Goal: Check status: Check status

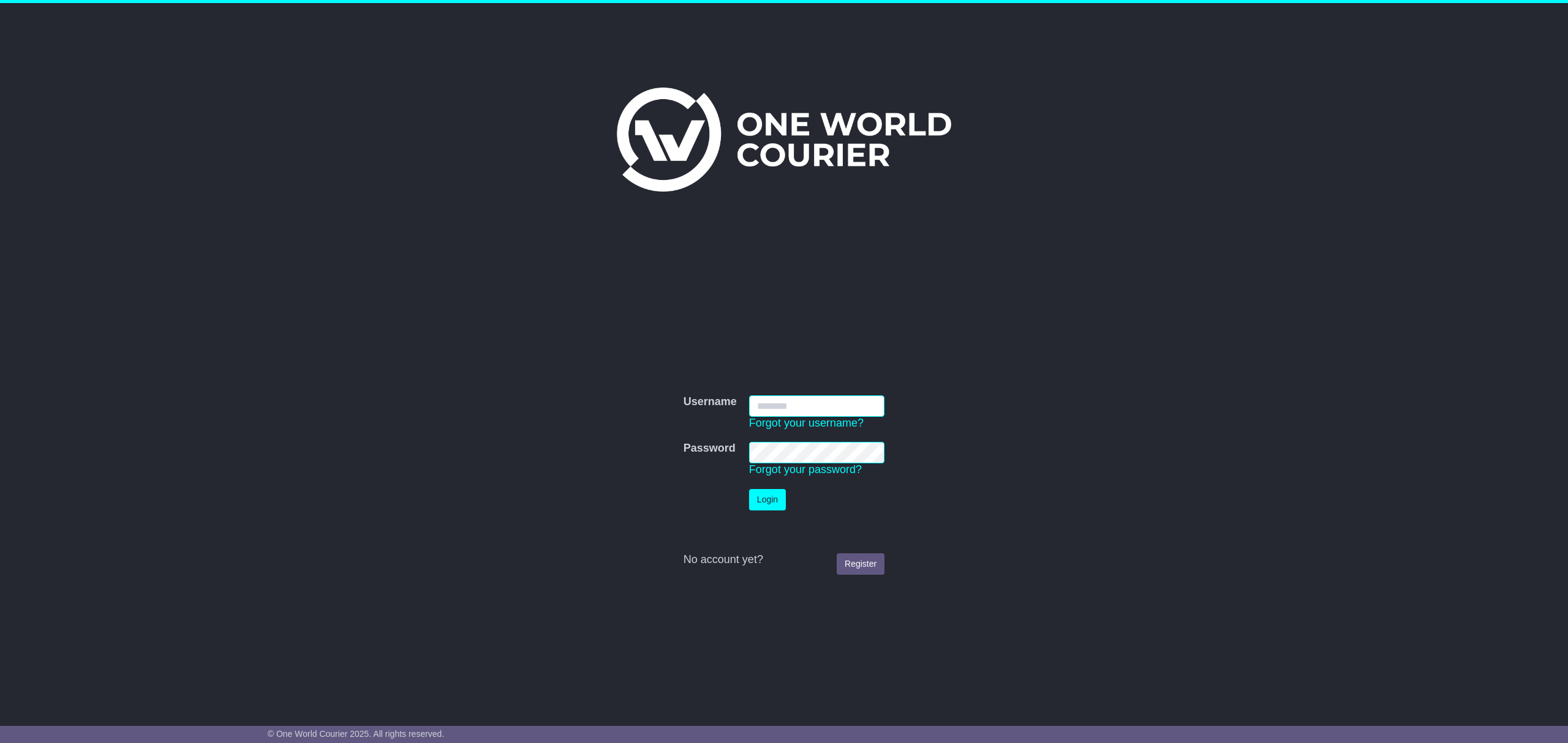
type input "**********"
click at [762, 495] on button "Login" at bounding box center [767, 500] width 37 height 22
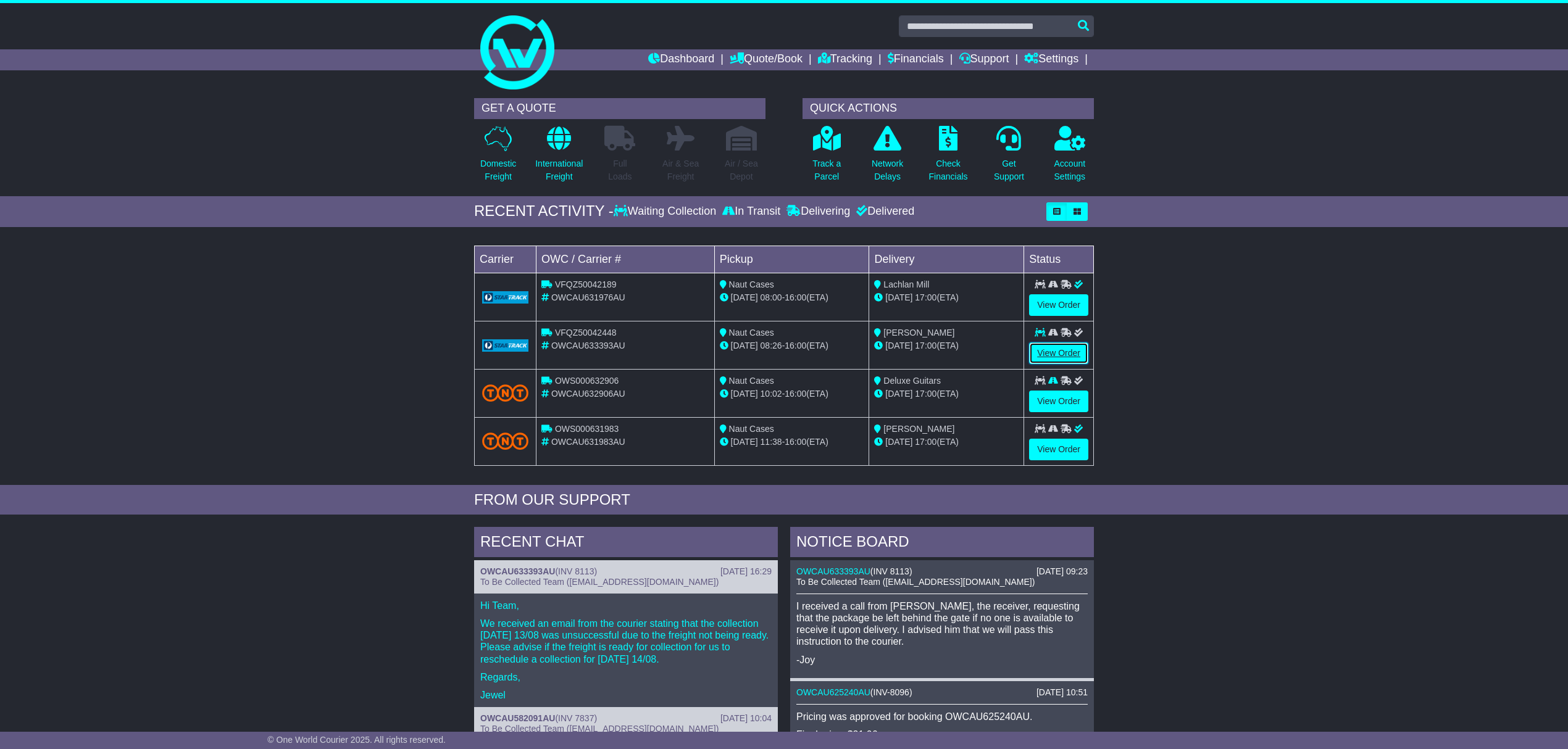
click at [1062, 351] on link "View Order" at bounding box center [1058, 353] width 60 height 22
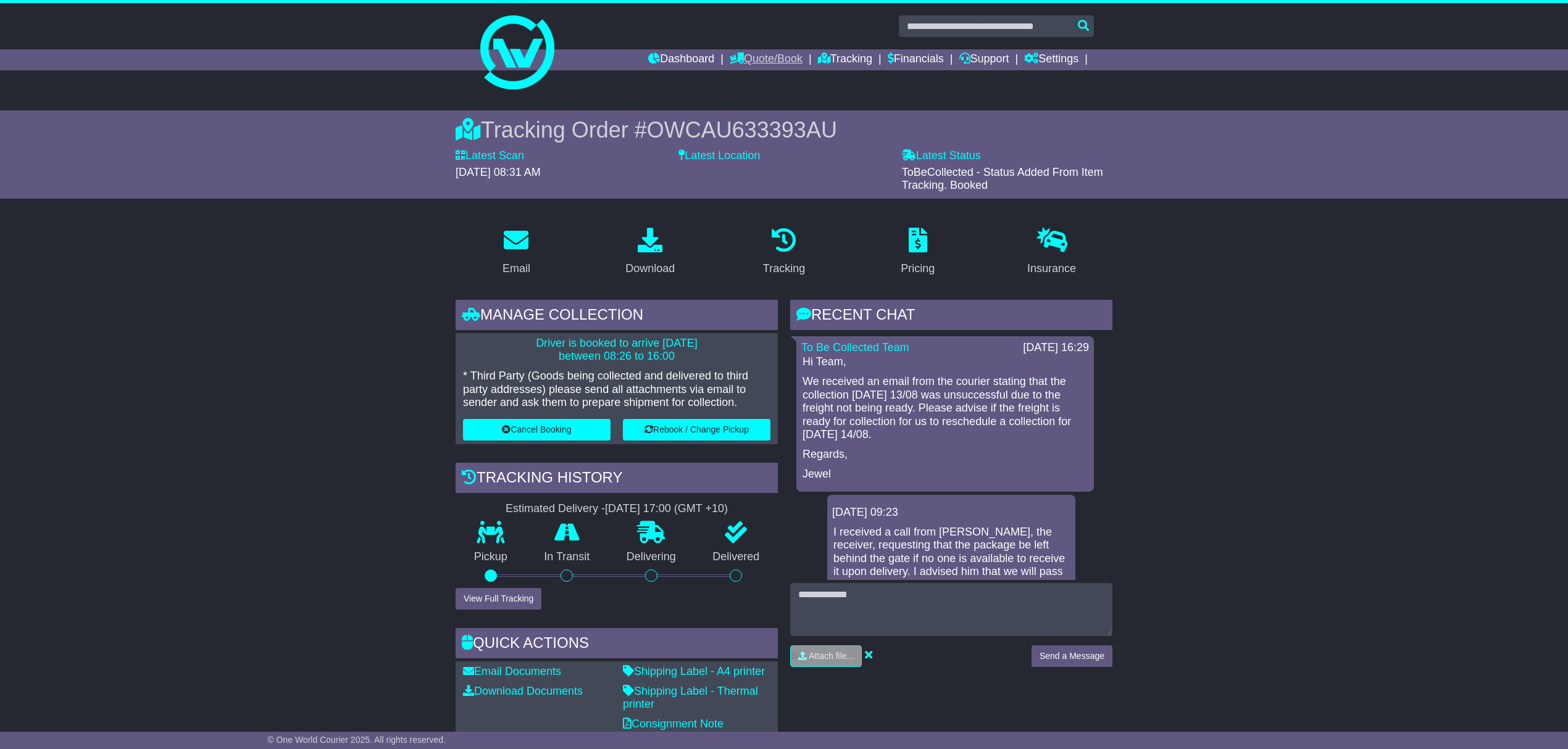
click at [762, 56] on link "Quote/Book" at bounding box center [766, 60] width 73 height 21
click at [730, 74] on link "Domestic" at bounding box center [779, 81] width 97 height 13
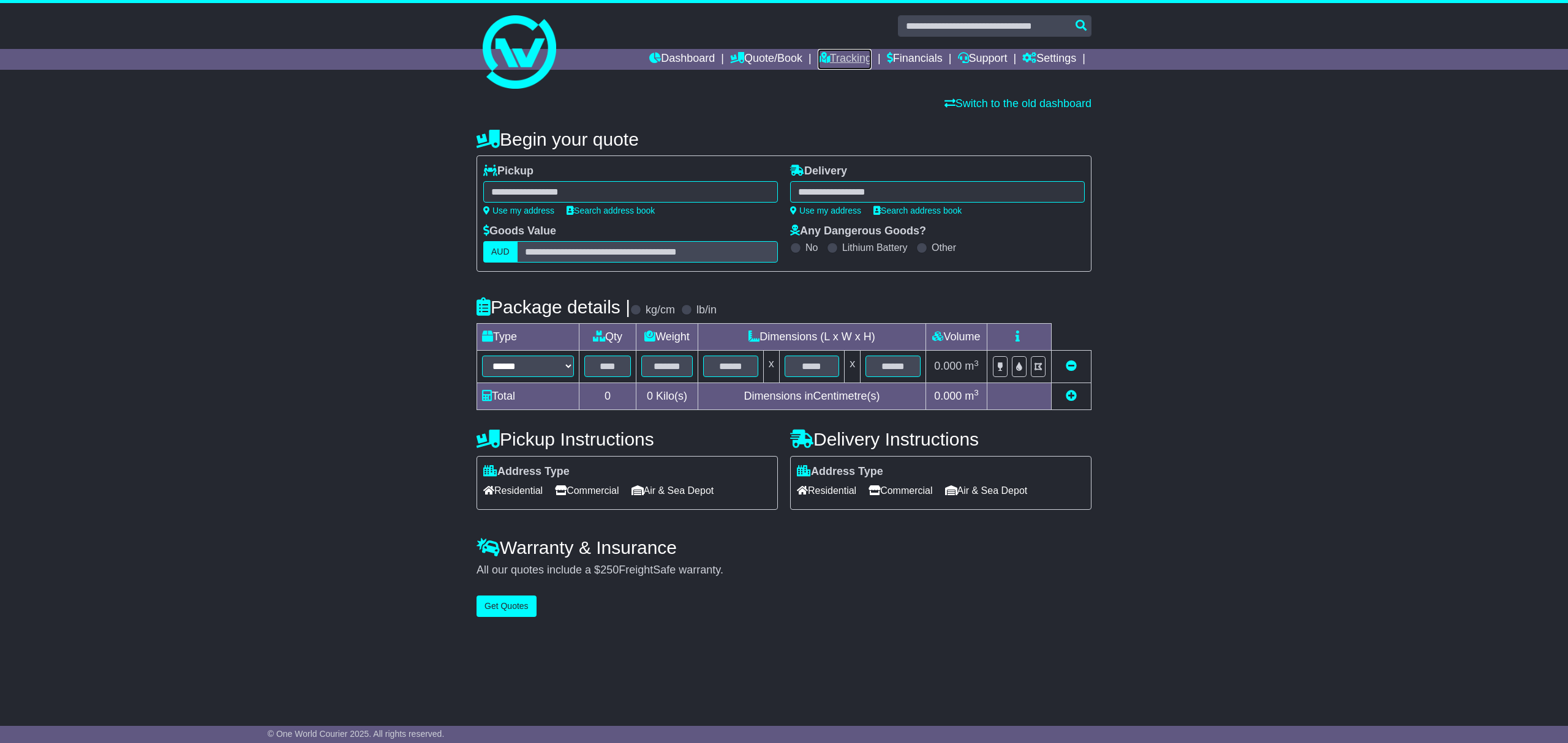
click at [824, 51] on link "Tracking" at bounding box center [844, 59] width 54 height 21
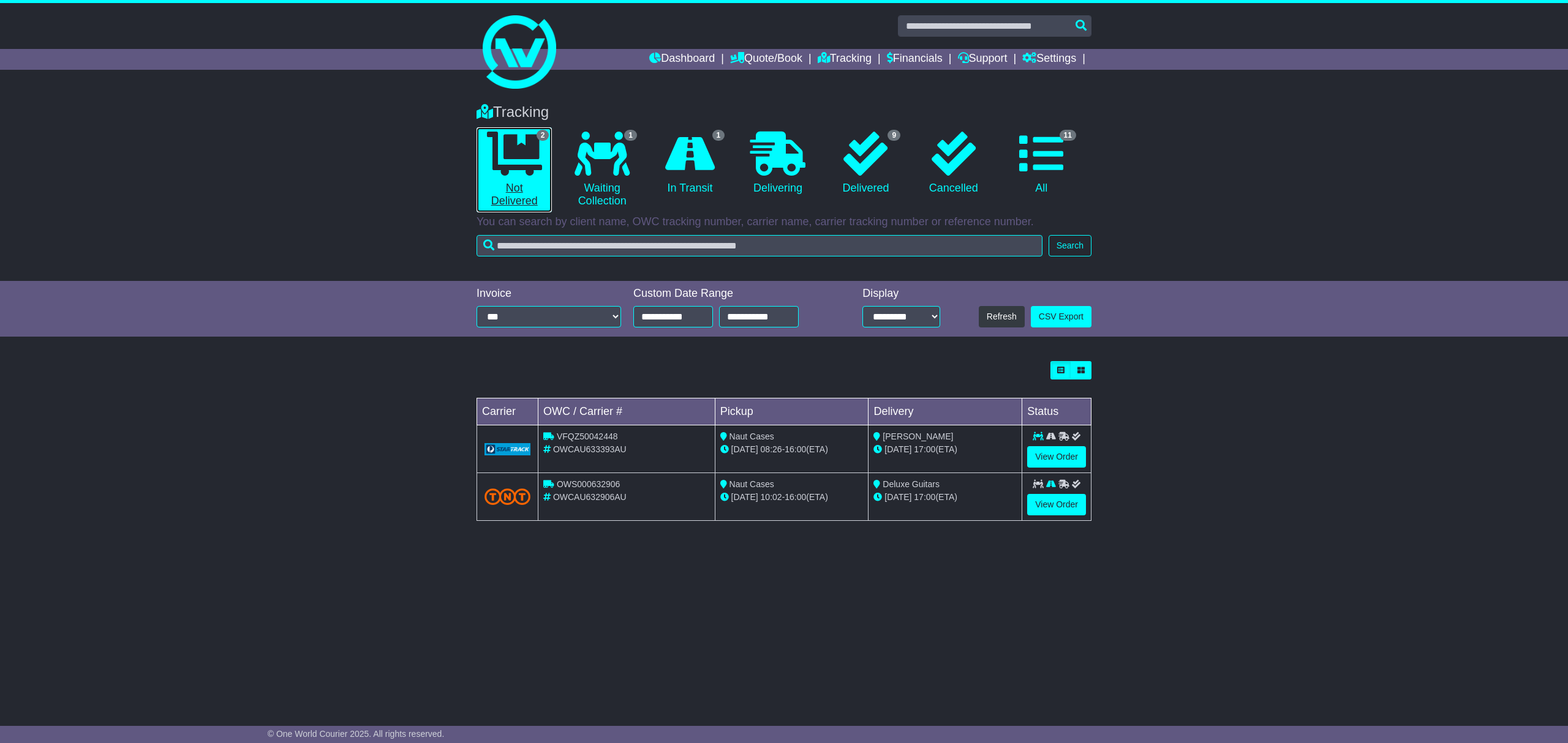
click at [520, 152] on icon at bounding box center [514, 153] width 55 height 44
click at [516, 199] on link "2 Not Delivered" at bounding box center [514, 170] width 76 height 85
click at [603, 196] on link "1 Waiting Collection" at bounding box center [602, 170] width 76 height 85
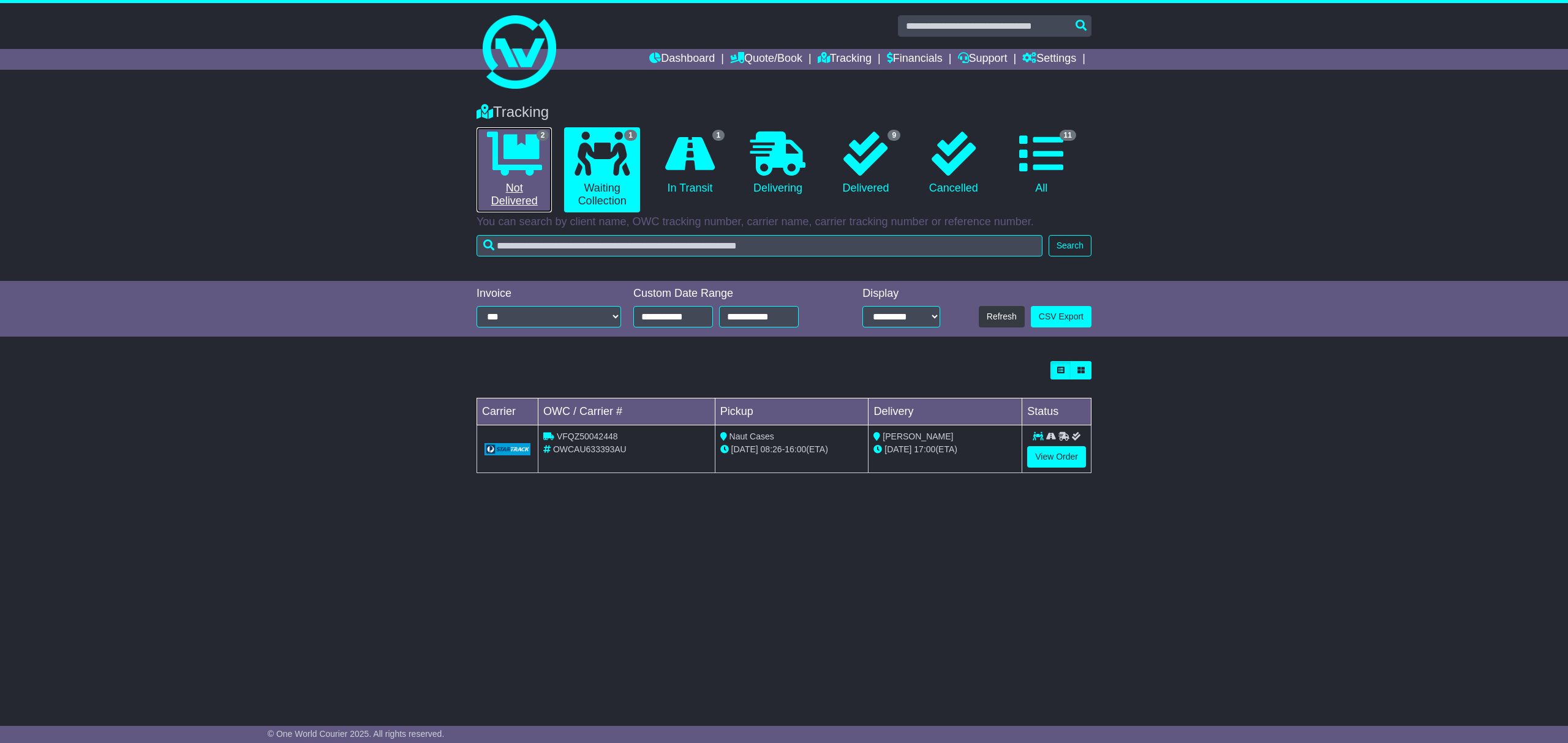
click at [522, 192] on link "2 Not Delivered" at bounding box center [514, 170] width 76 height 85
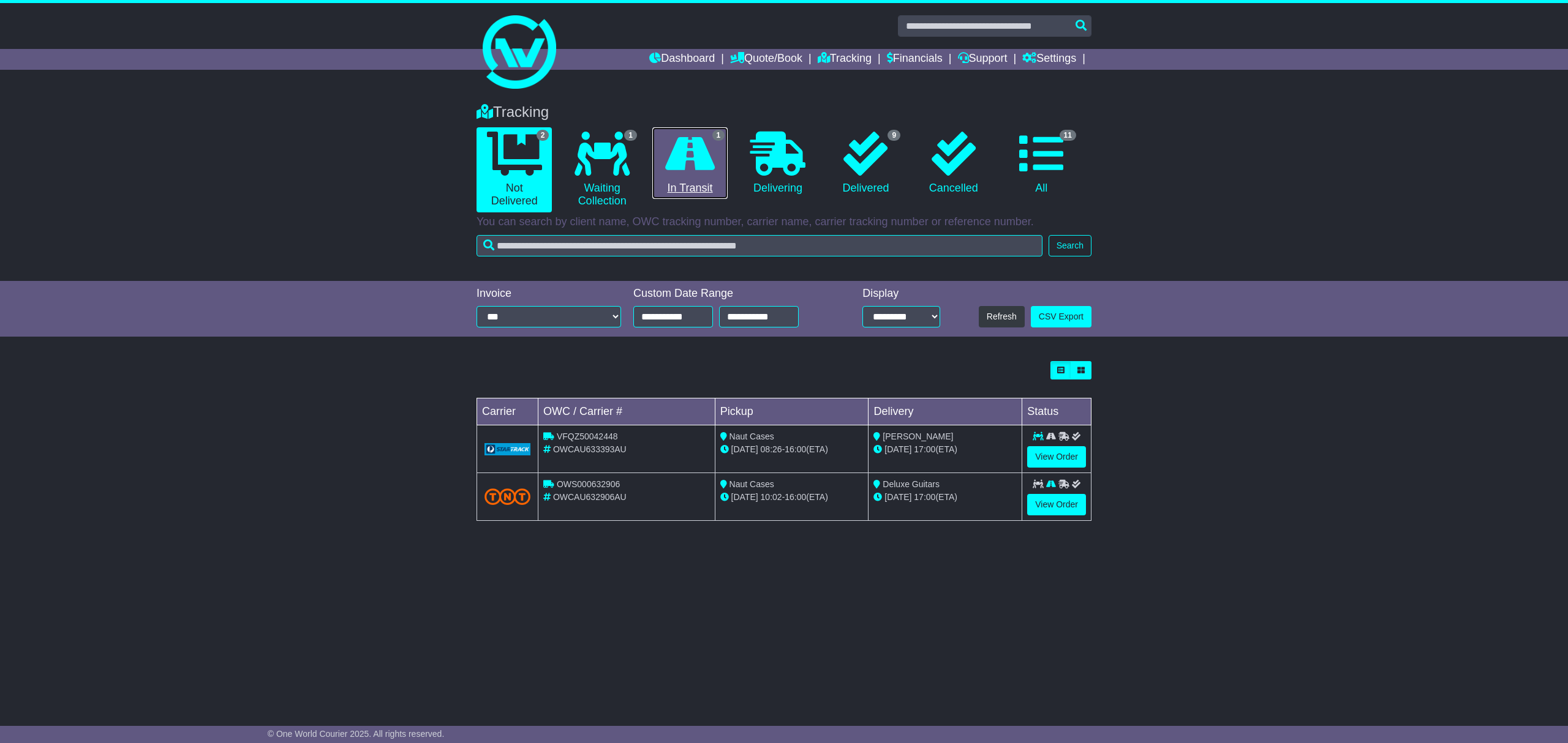
click at [684, 152] on icon at bounding box center [690, 153] width 50 height 44
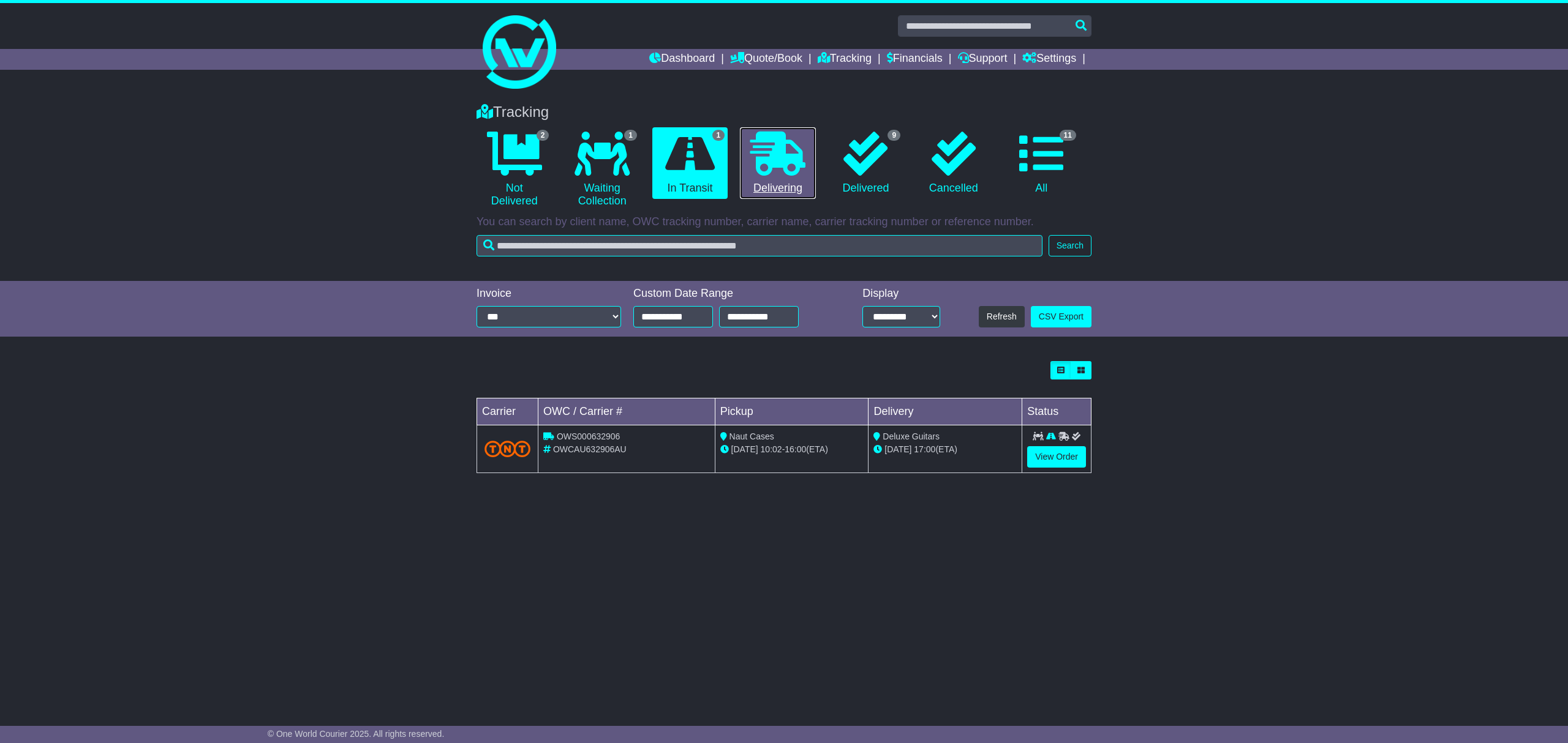
click at [802, 149] on icon at bounding box center [778, 153] width 55 height 44
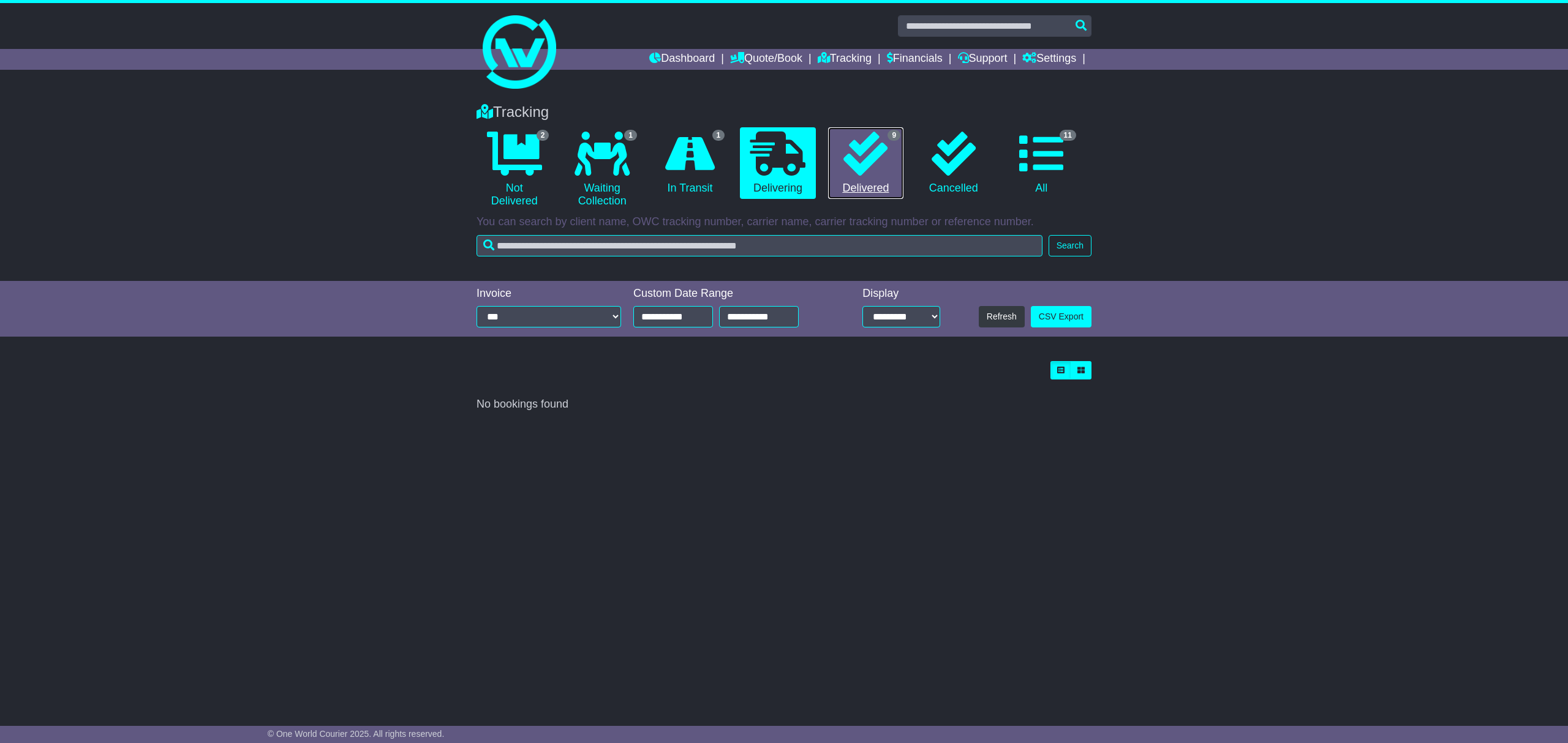
click at [862, 149] on icon at bounding box center [865, 153] width 44 height 44
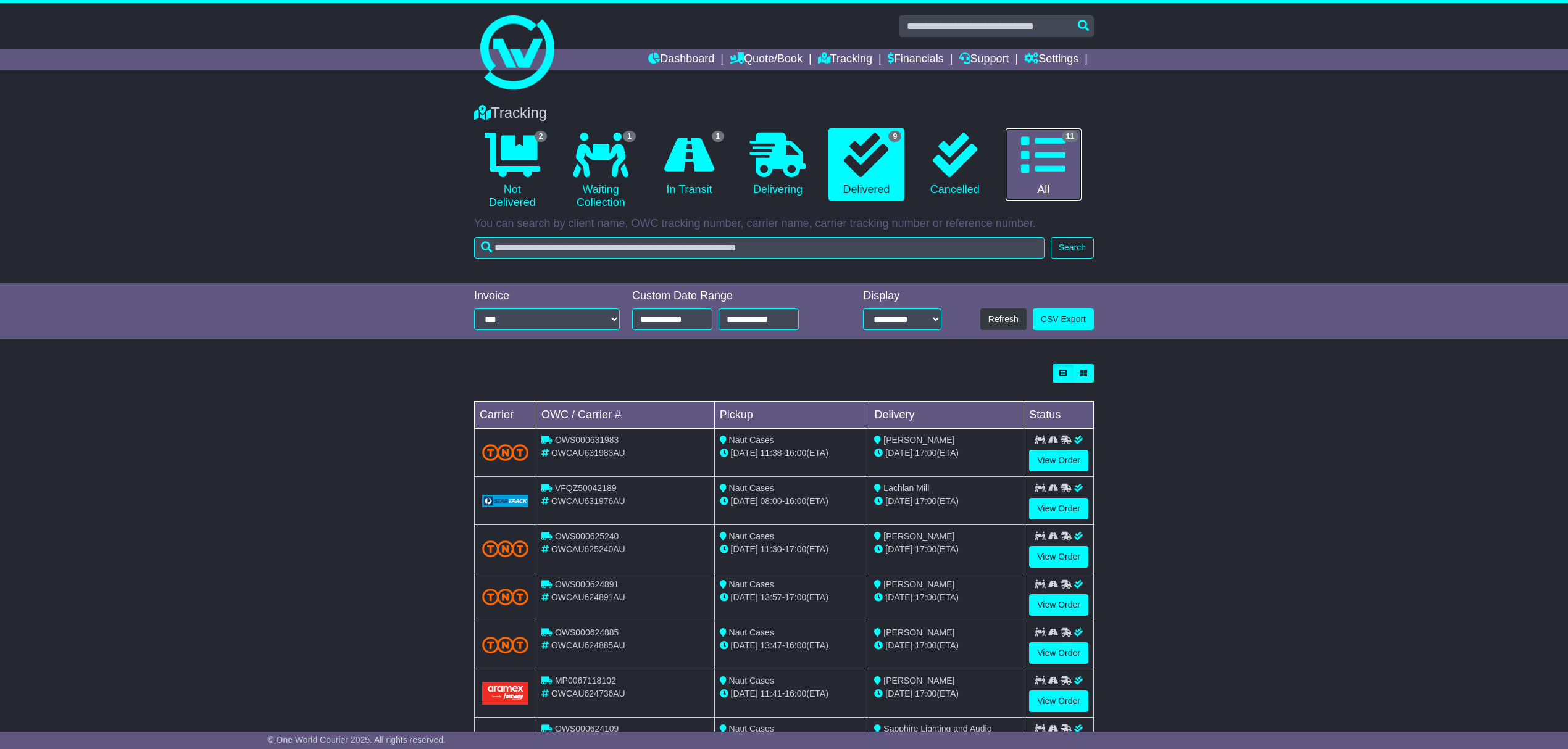
click at [1043, 149] on icon at bounding box center [1043, 154] width 44 height 44
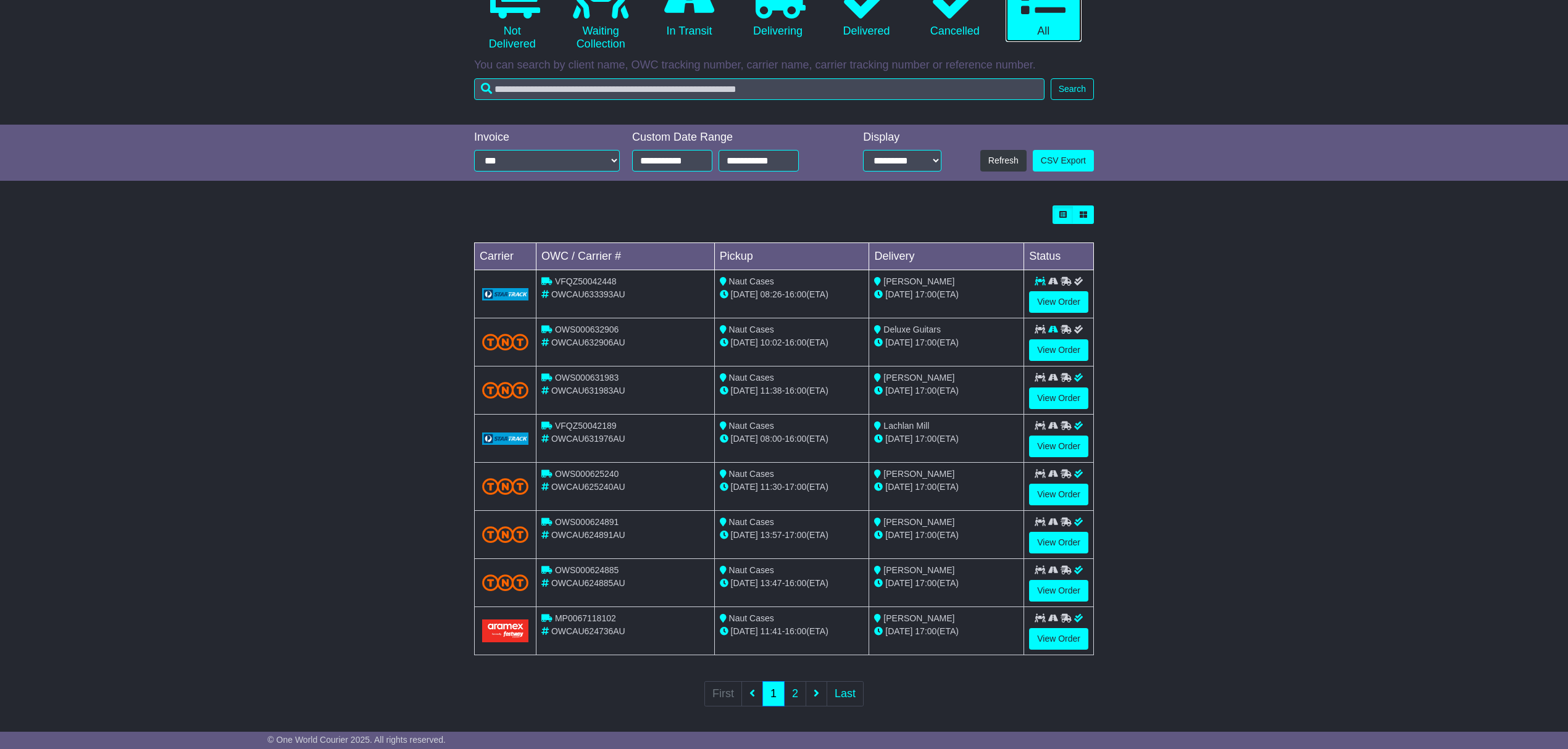
scroll to position [168, 0]
